Goal: Transaction & Acquisition: Purchase product/service

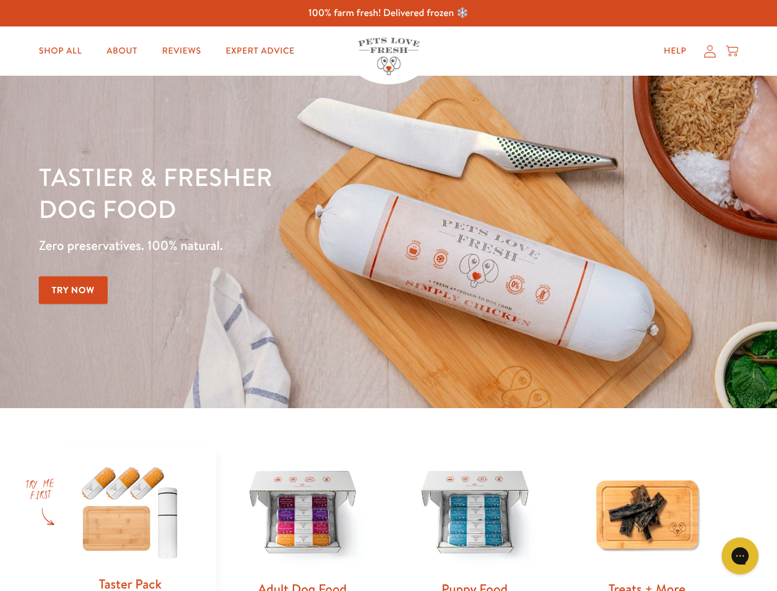
click at [388, 295] on div "Tastier & fresher dog food Zero preservatives. 100% natural. Try Now" at bounding box center [272, 242] width 467 height 162
click at [740, 556] on icon "Gorgias live chat" at bounding box center [740, 556] width 12 height 12
